Goal: Task Accomplishment & Management: Manage account settings

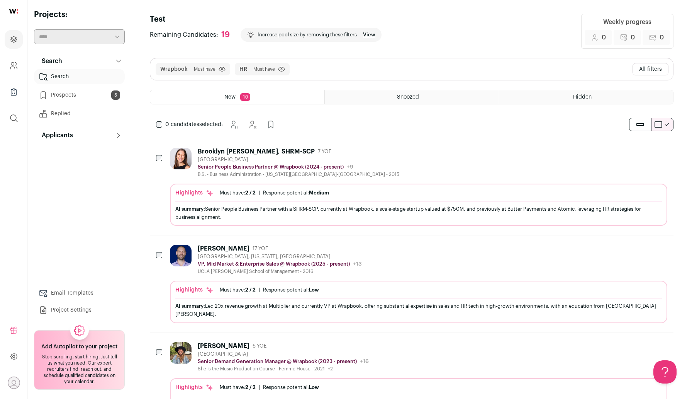
click at [658, 70] on button "All filters" at bounding box center [651, 69] width 36 height 12
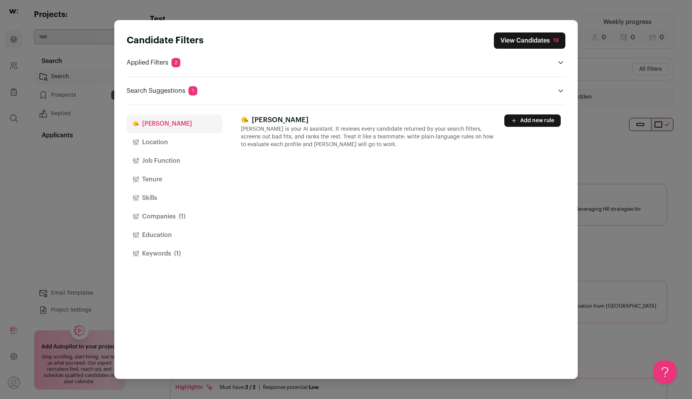
click at [176, 216] on button "Companies (1)" at bounding box center [175, 216] width 96 height 19
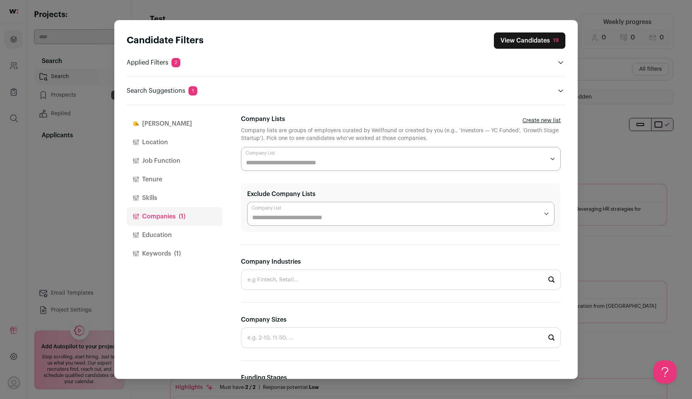
scroll to position [200, 0]
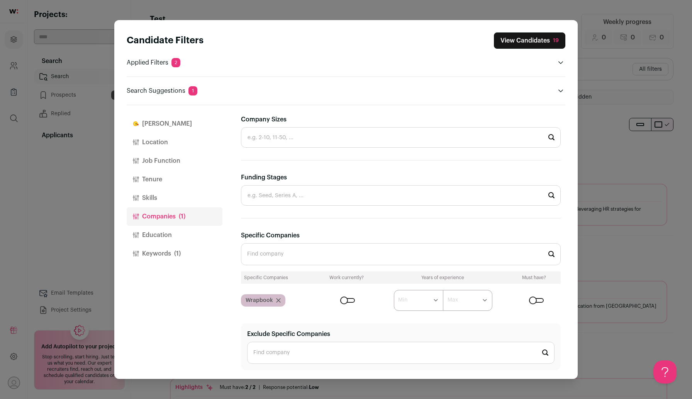
click at [274, 300] on div "Wrapbook" at bounding box center [263, 300] width 44 height 12
click at [281, 300] on div "Wrapbook" at bounding box center [263, 300] width 44 height 12
click at [281, 261] on input "Specific Companies" at bounding box center [401, 254] width 320 height 22
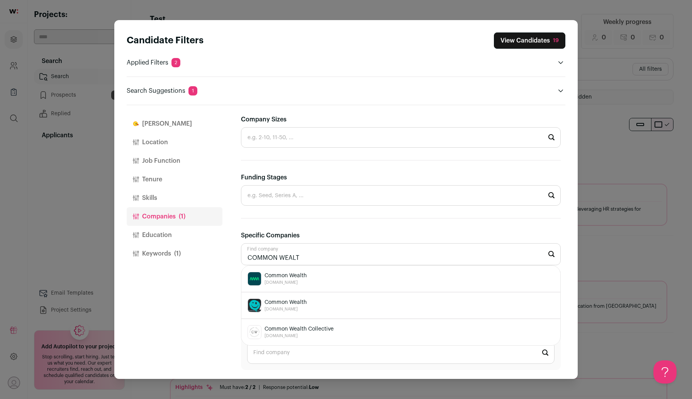
click at [282, 282] on span "[DOMAIN_NAME]" at bounding box center [286, 282] width 42 height 6
type input "Common Wealth [DOMAIN_NAME]"
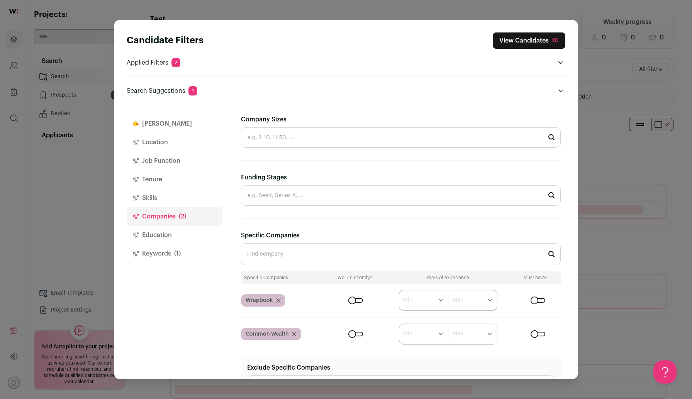
scroll to position [0, 0]
click at [277, 301] on icon "Close modal via background" at bounding box center [278, 300] width 5 height 5
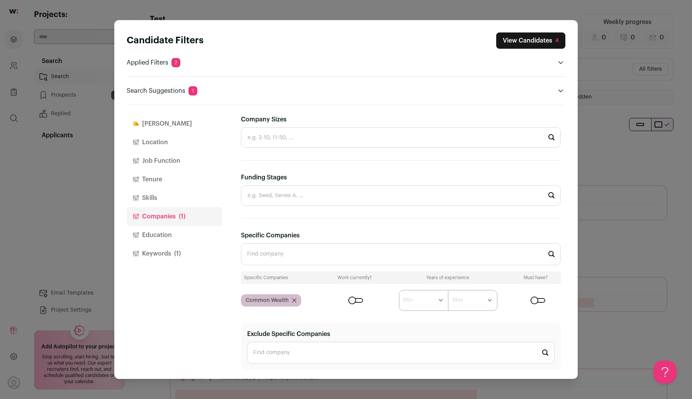
click at [520, 41] on button "View Candidates 4" at bounding box center [530, 40] width 69 height 16
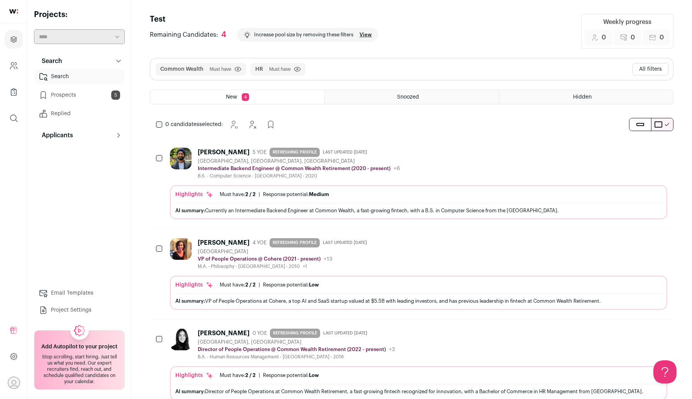
click at [515, 48] on header "Test Remaining Candidates: 4 Increase pool size by removing these filters View …" at bounding box center [412, 31] width 524 height 35
click at [653, 70] on button "All filters" at bounding box center [651, 69] width 36 height 12
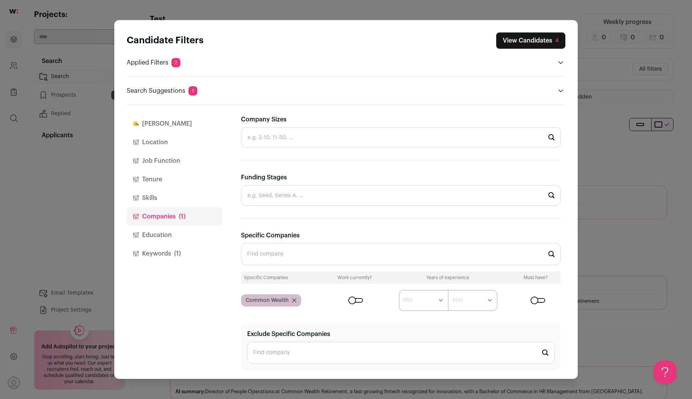
click at [364, 298] on form "****** ******* ******* ******* ******* ******* ******* ******* ******* ********…" at bounding box center [444, 300] width 233 height 21
click at [356, 298] on div "Close modal via background" at bounding box center [355, 300] width 15 height 5
click at [536, 46] on button "View Candidates 3" at bounding box center [530, 40] width 69 height 16
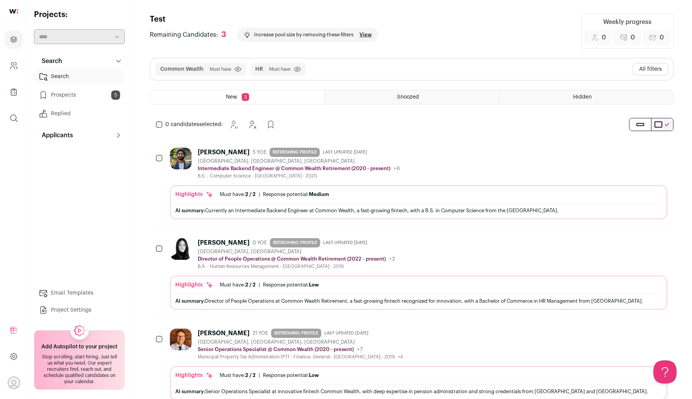
click at [640, 71] on button "All filters" at bounding box center [651, 69] width 36 height 12
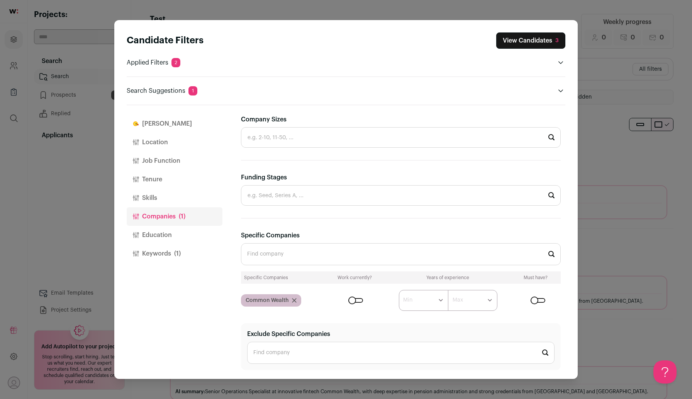
click at [140, 255] on button "Keywords (1)" at bounding box center [175, 253] width 96 height 19
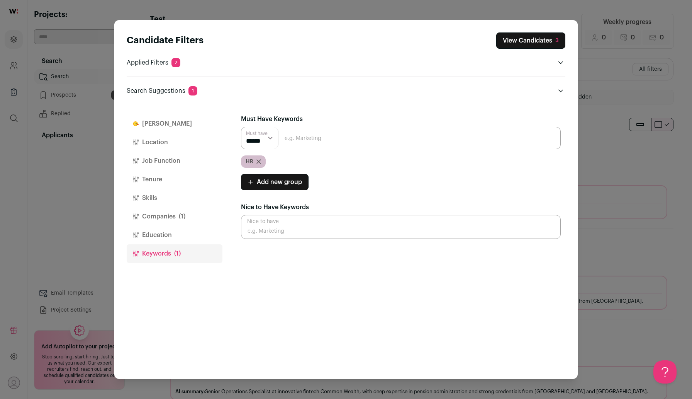
click at [259, 162] on icon "Close modal via background" at bounding box center [259, 162] width 4 height 4
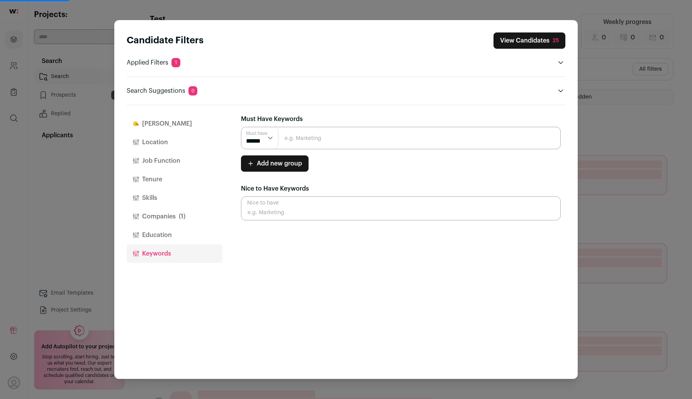
click at [542, 36] on button "View Candidates 25" at bounding box center [530, 40] width 72 height 16
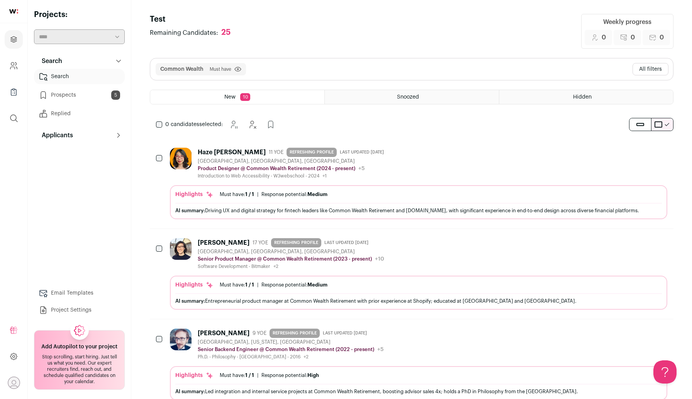
click at [282, 265] on div "Software Development - Bitmaker +2 [GEOGRAPHIC_DATA] The London School of Econo…" at bounding box center [291, 266] width 187 height 6
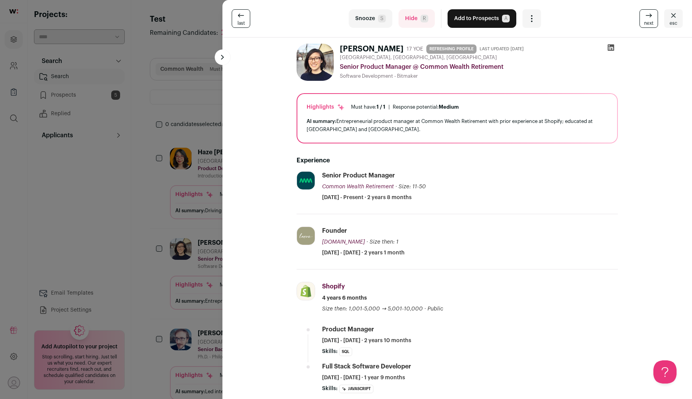
click at [464, 14] on button "Add to Prospects A" at bounding box center [482, 18] width 69 height 19
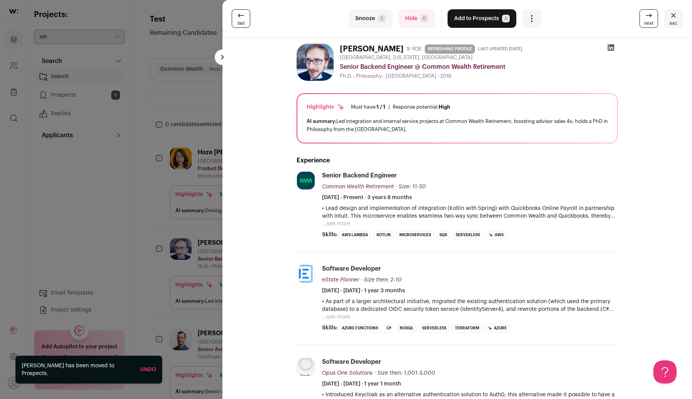
click at [152, 165] on div "last Snooze S Hide R Add to Prospects A Are you sure? [PERSON_NAME] is already …" at bounding box center [346, 199] width 692 height 399
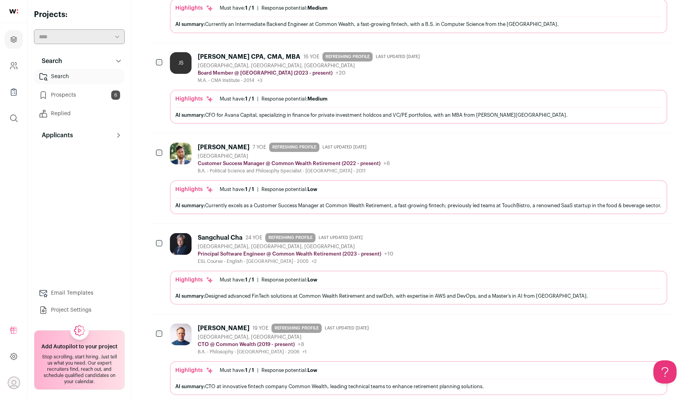
scroll to position [459, 0]
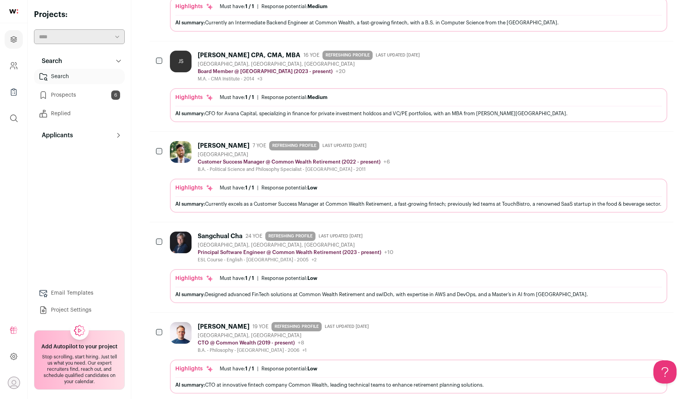
click at [91, 98] on link "Prospects 6" at bounding box center [79, 94] width 91 height 15
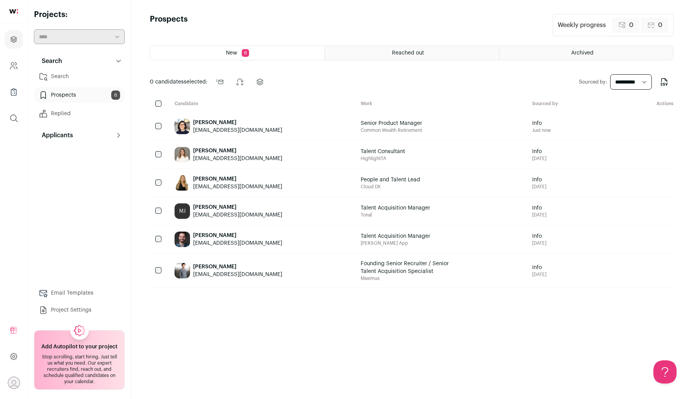
click at [213, 129] on div "[EMAIL_ADDRESS][DOMAIN_NAME]" at bounding box center [237, 130] width 89 height 8
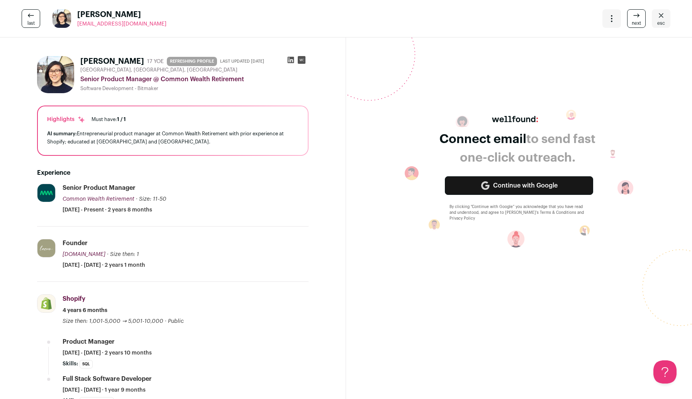
click at [292, 57] on icon at bounding box center [291, 60] width 7 height 7
click at [655, 17] on link "esc" at bounding box center [661, 18] width 19 height 19
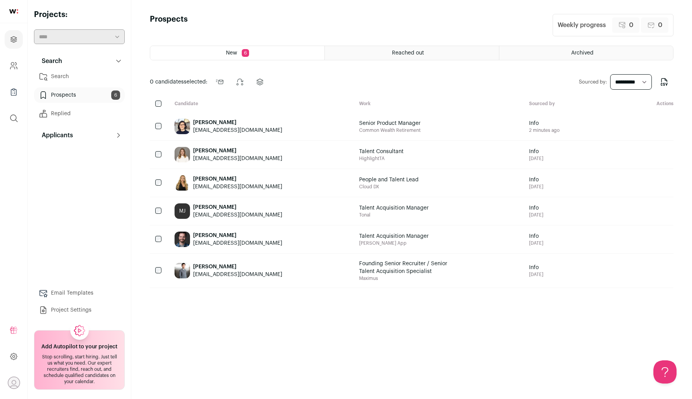
click at [187, 129] on img at bounding box center [182, 126] width 15 height 15
click at [83, 83] on link "Search" at bounding box center [79, 76] width 91 height 15
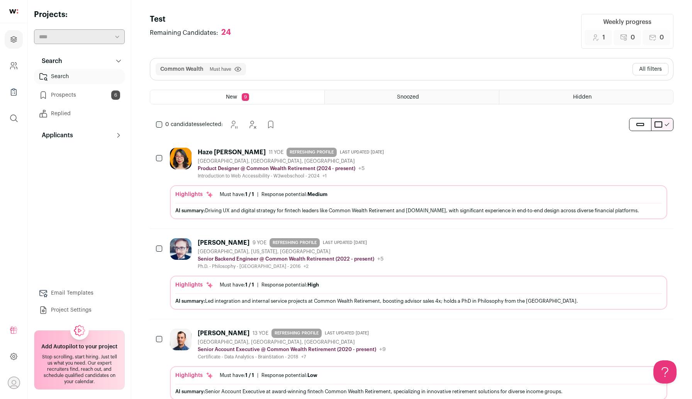
click at [656, 65] on button "All filters" at bounding box center [651, 69] width 36 height 12
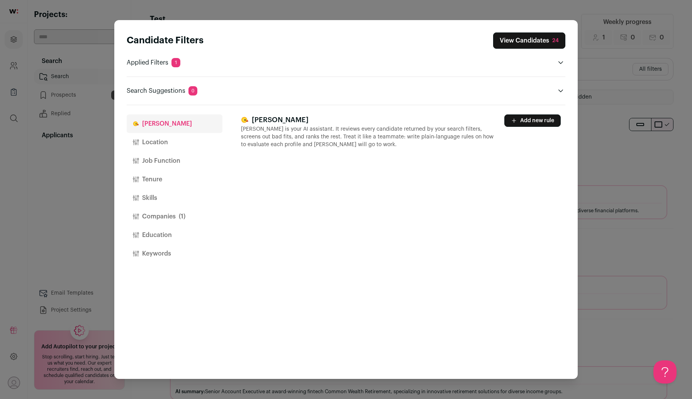
click at [170, 218] on button "Companies (1)" at bounding box center [175, 216] width 96 height 19
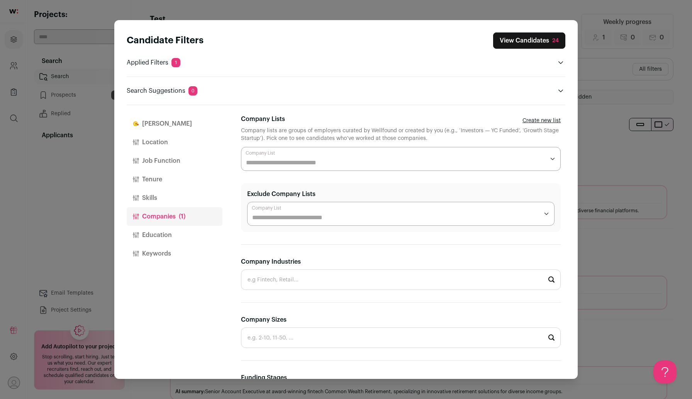
scroll to position [200, 0]
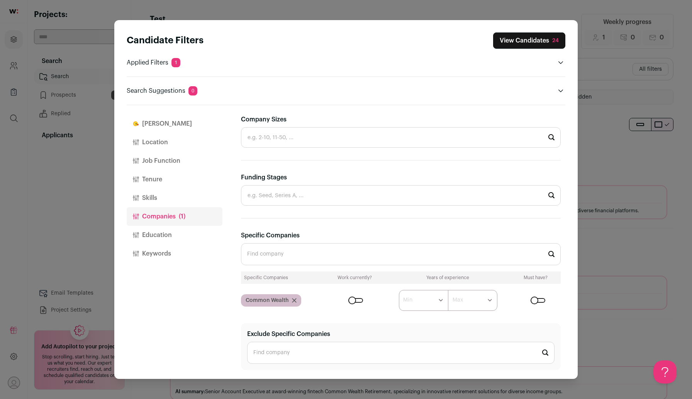
click at [413, 303] on select "****** ******* ******* ******* ******* ******* ******* ******* ******* ********…" at bounding box center [423, 300] width 49 height 21
select select "*"
click at [399, 290] on select "****** ******* ******* ******* ******* ******* ******* ******* ******* ********…" at bounding box center [423, 300] width 49 height 21
click at [414, 301] on select "****** ******* ******* ******* ******* ******* ******* ******* ******* ********…" at bounding box center [423, 300] width 49 height 21
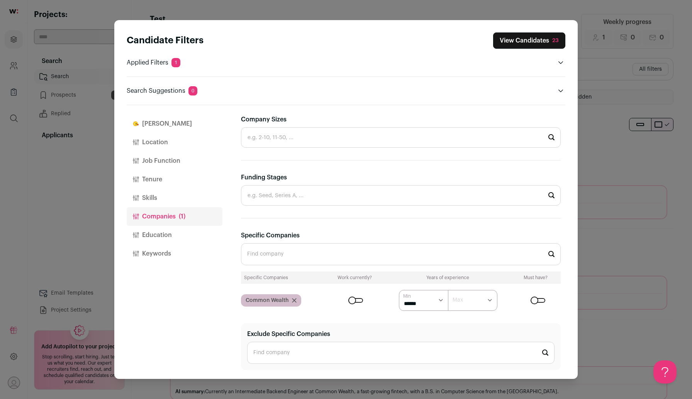
select select "*"
click at [399, 290] on select "****** ******* ******* ******* ******* ******* ******* ******* ******* ********…" at bounding box center [423, 300] width 49 height 21
click at [519, 39] on button "View Candidates 22" at bounding box center [530, 40] width 72 height 16
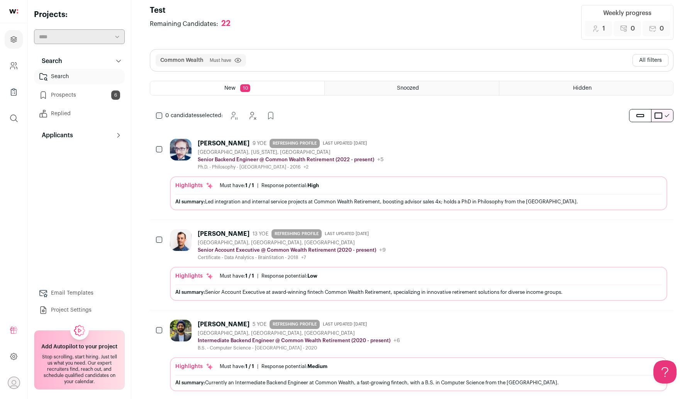
scroll to position [14, 0]
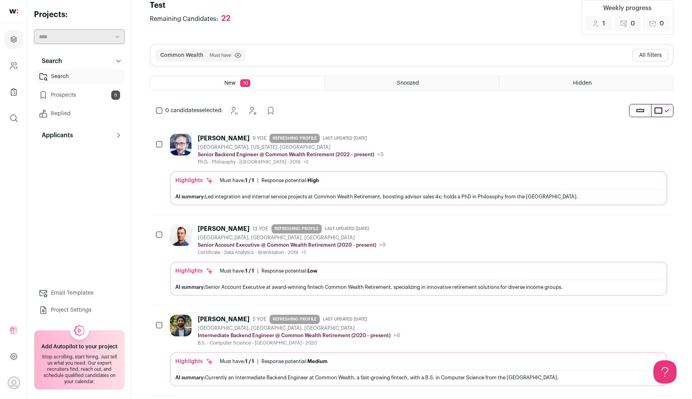
click at [357, 159] on div "Ph.D. - Philosophy - University of Toronto - 2016 +2 2013 - 2016 University of …" at bounding box center [291, 162] width 186 height 6
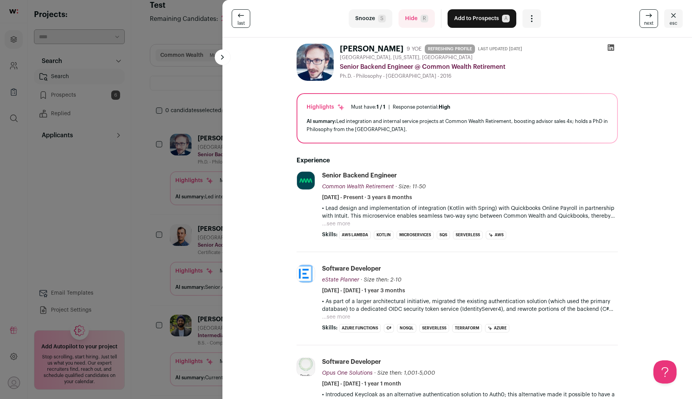
click at [609, 49] on icon at bounding box center [611, 48] width 8 height 8
